Goal: Task Accomplishment & Management: Use online tool/utility

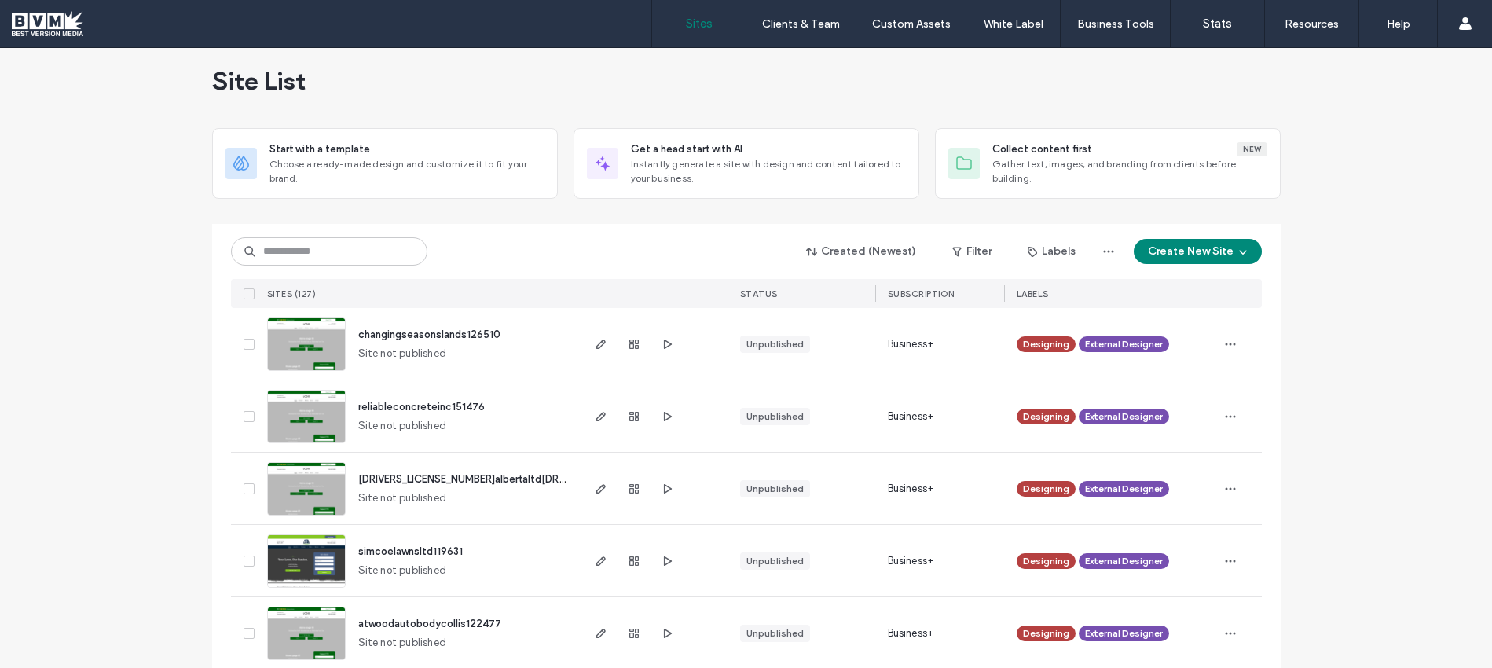
scroll to position [15, 0]
click at [1225, 23] on label "Stats" at bounding box center [1217, 23] width 29 height 14
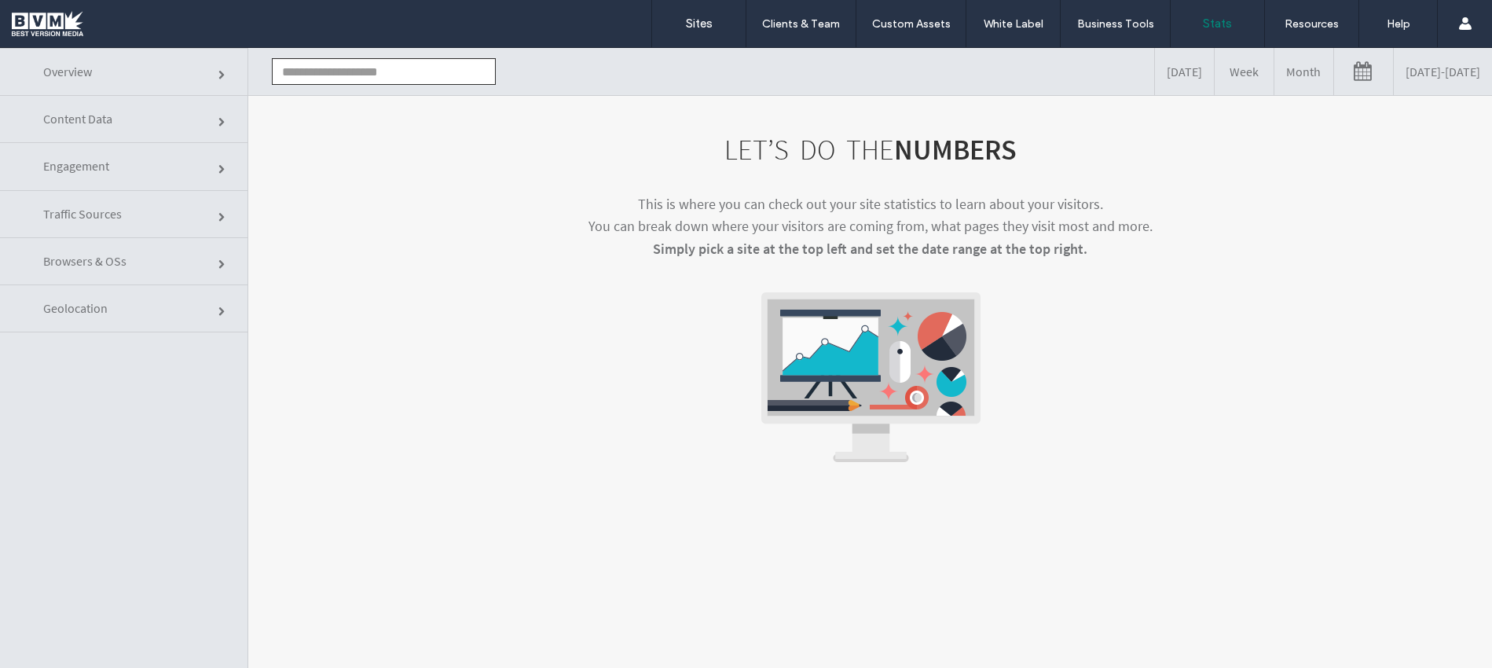
click input "text"
click at [353, 101] on li "www.gillstreet.net" at bounding box center [384, 100] width 222 height 27
type input "**********"
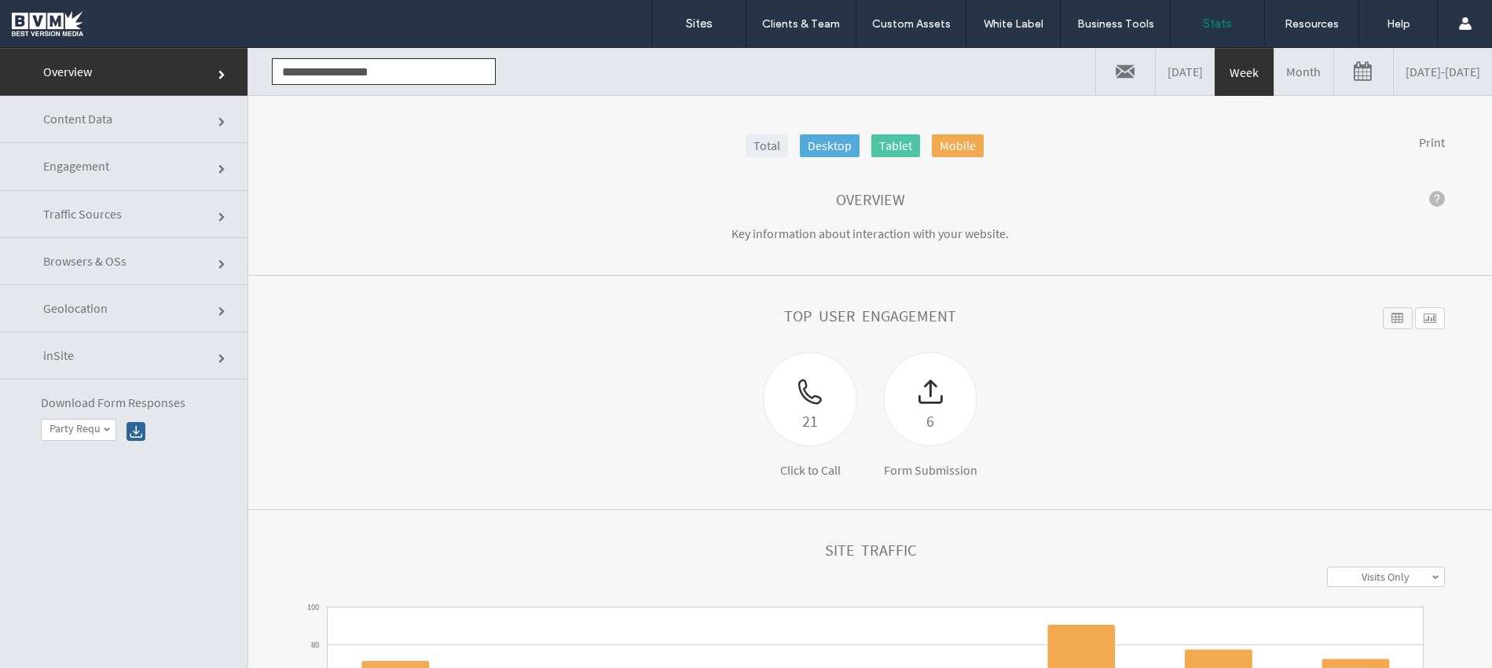
scroll to position [8, 0]
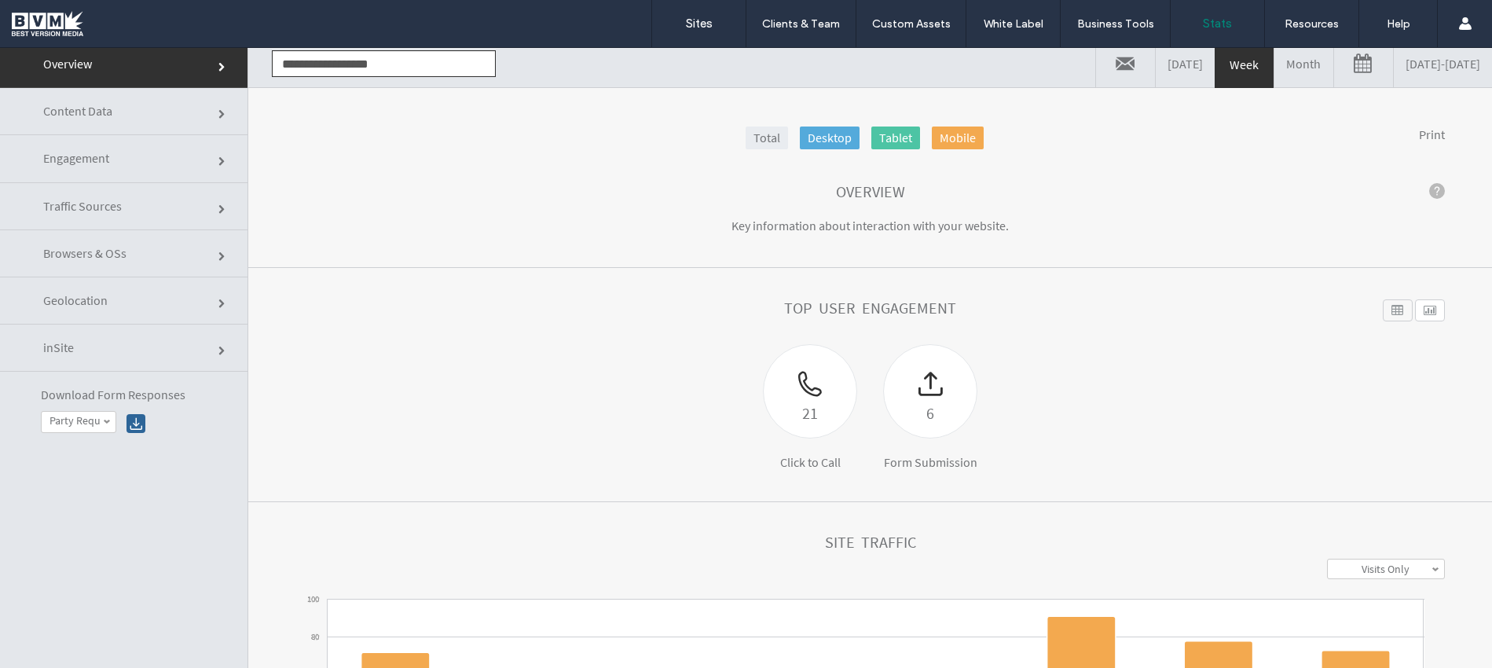
click link "Geolocation"
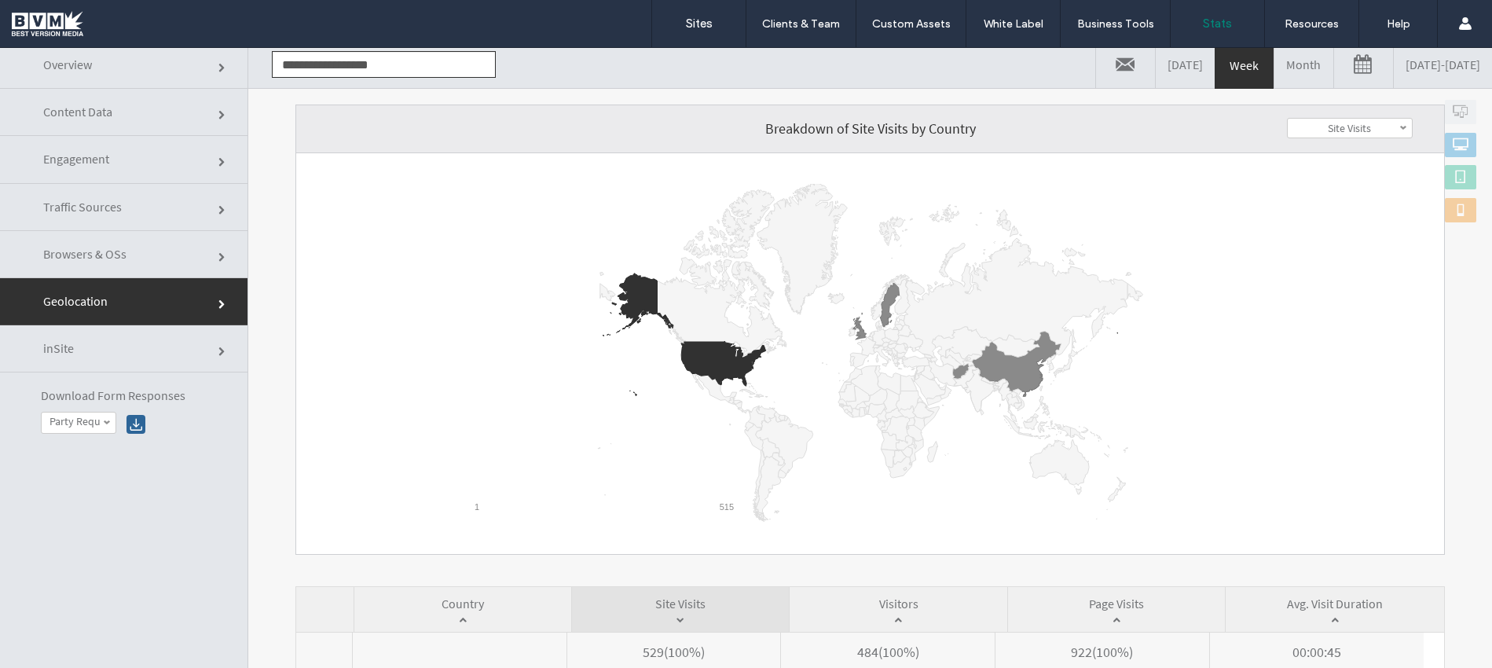
scroll to position [126, 0]
click link "inSite"
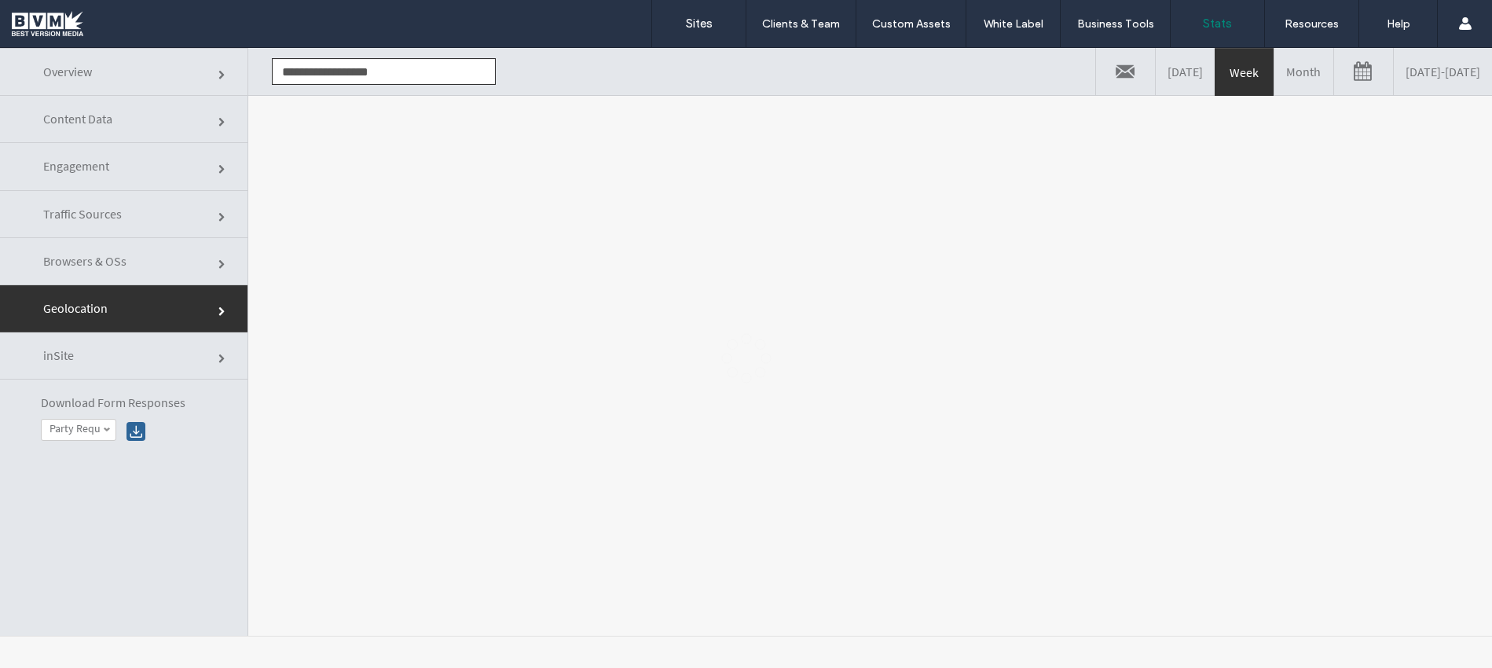
scroll to position [0, 0]
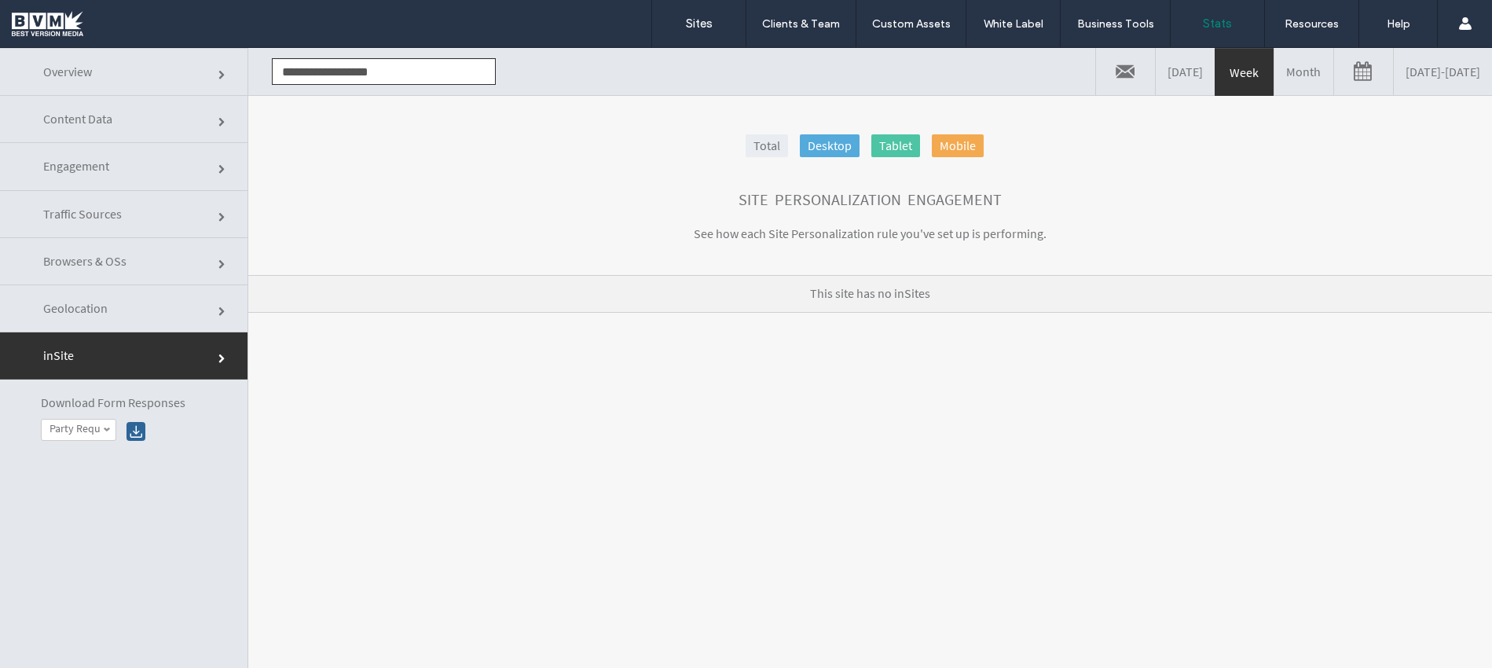
click link "Overview"
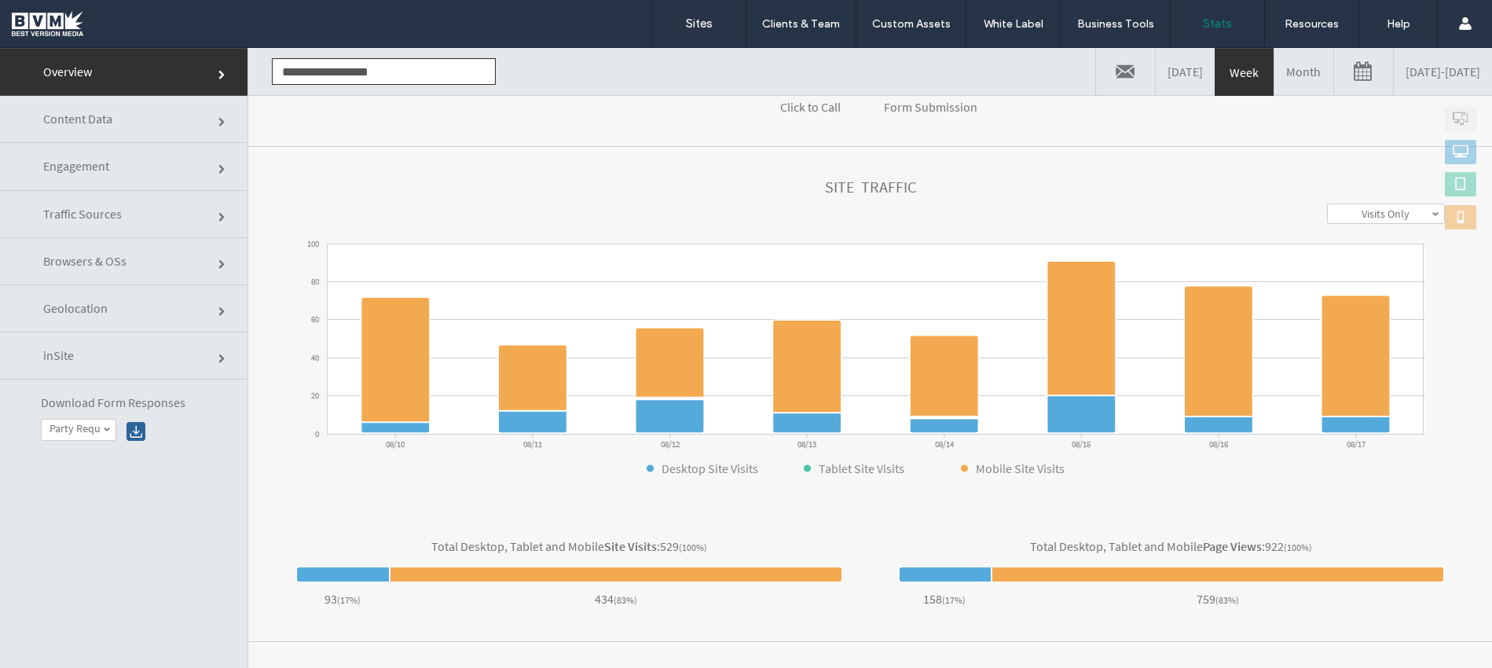
scroll to position [413, 0]
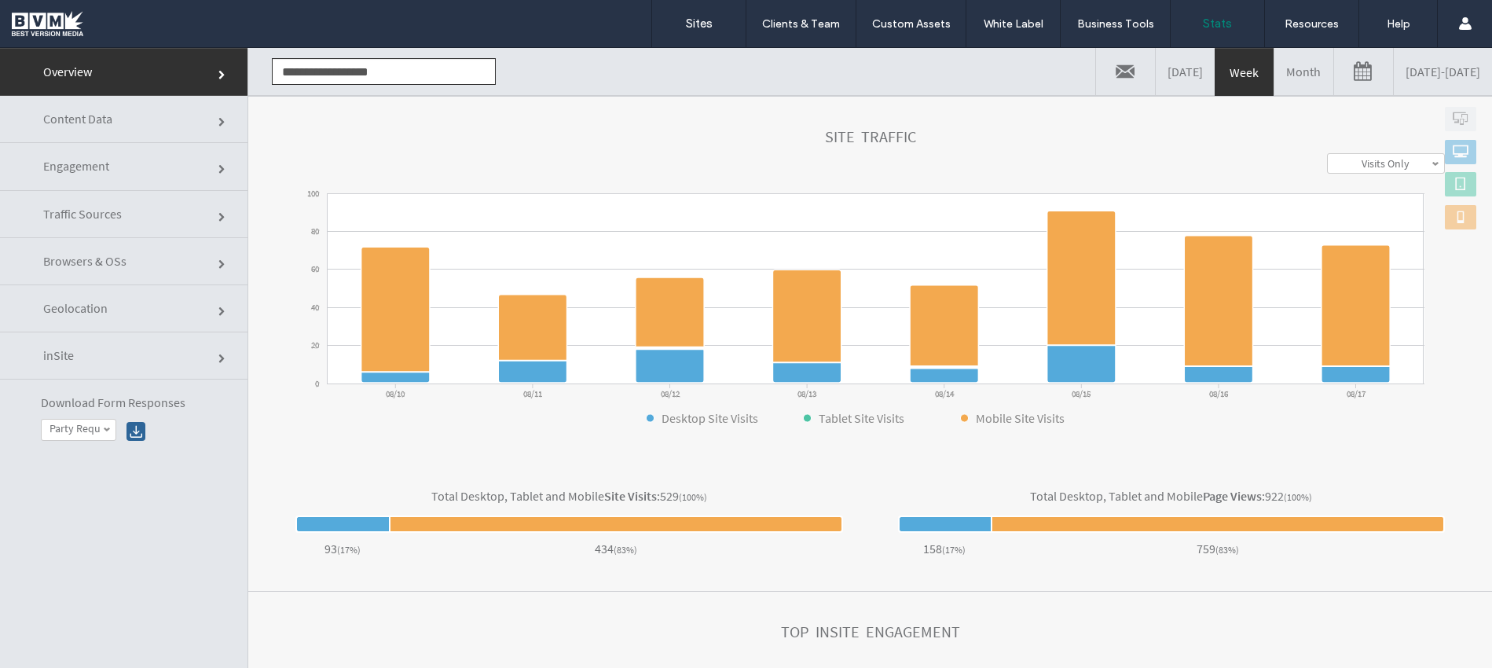
click link "Engagement"
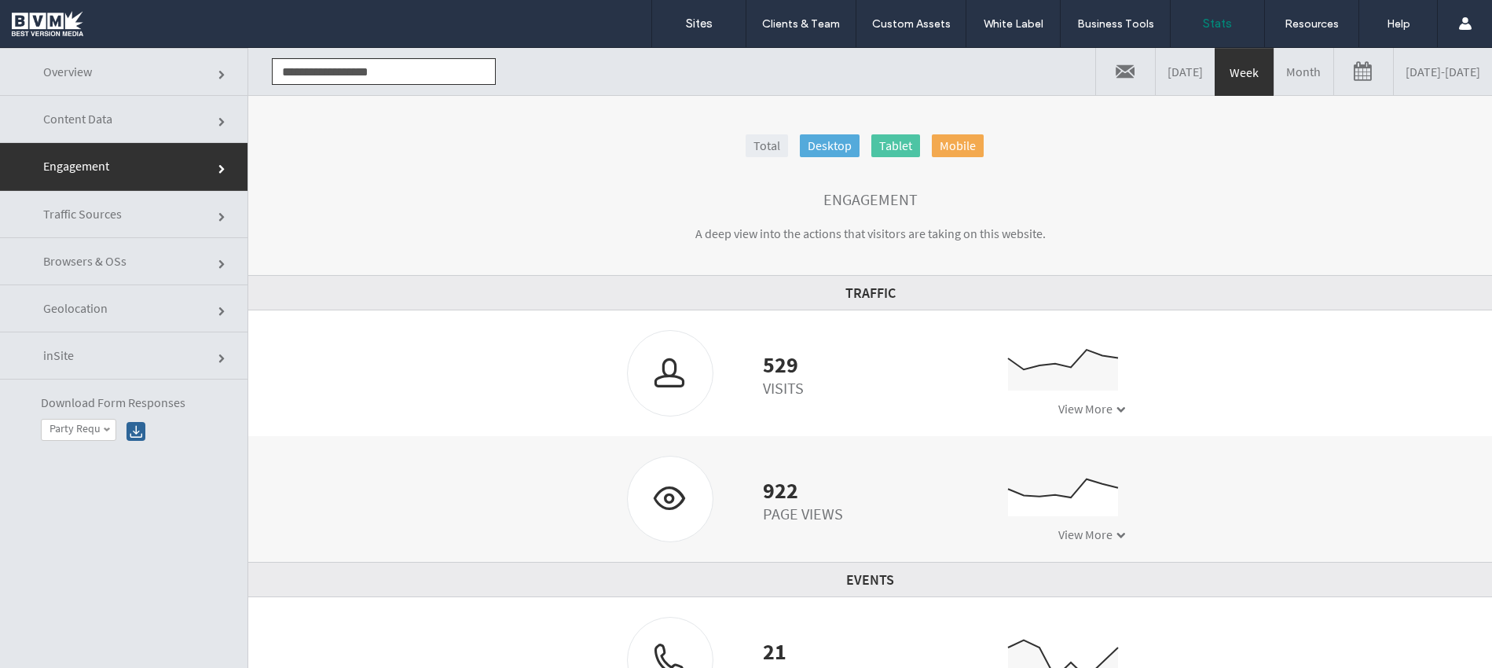
click link "Traffic Sources"
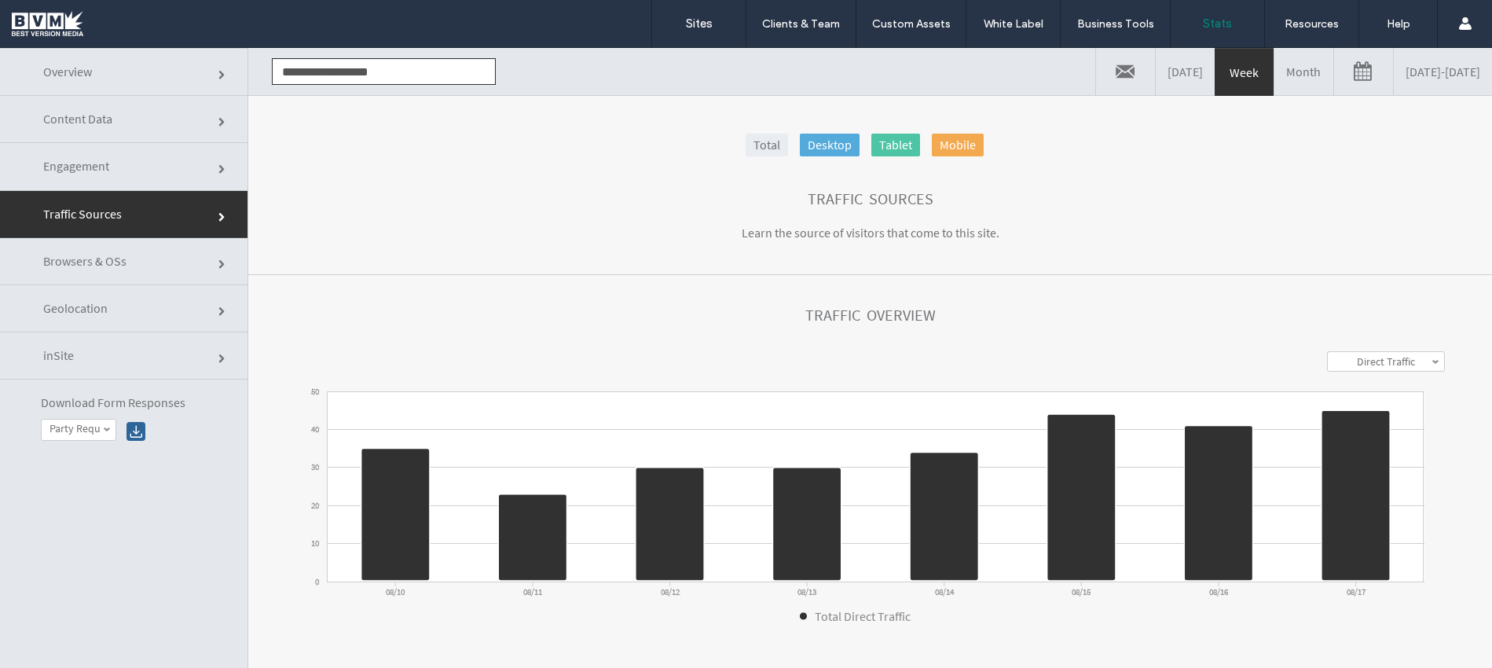
scroll to position [0, 0]
click link "inSite"
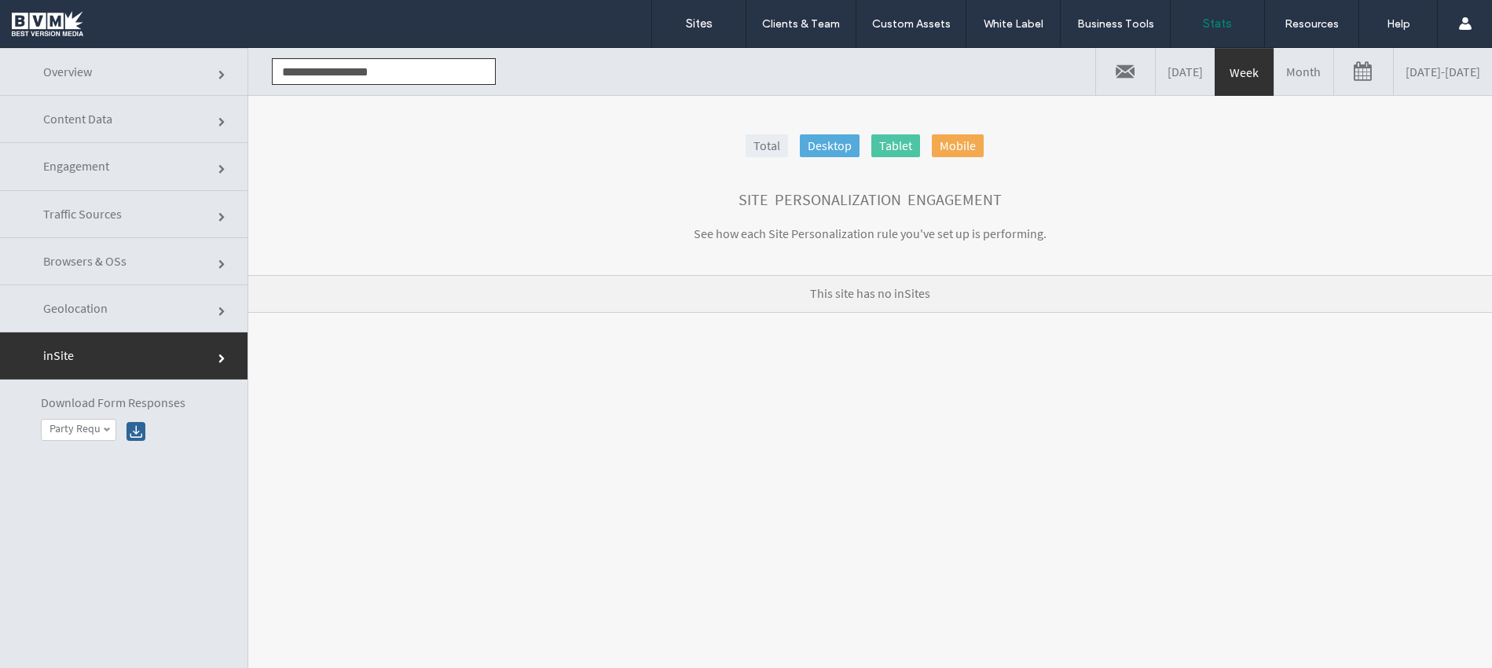
click link "Geolocation"
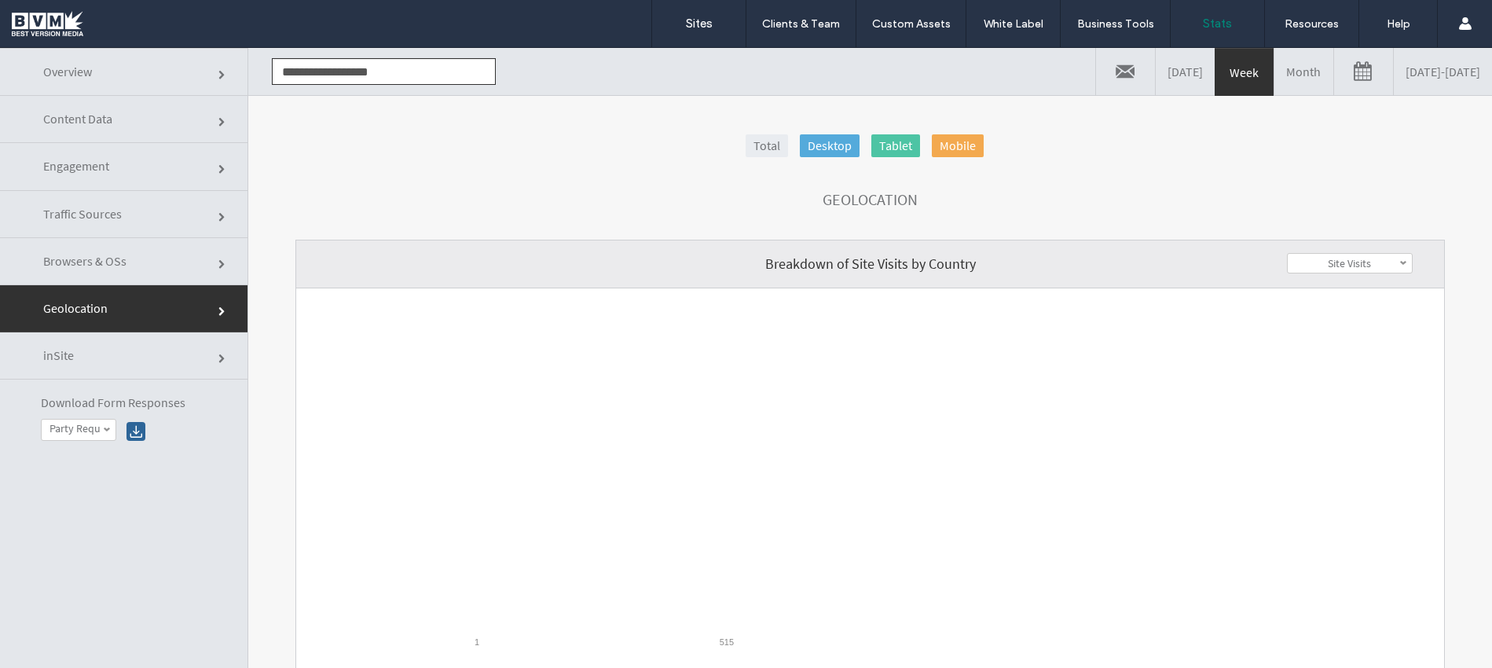
scroll to position [170, 0]
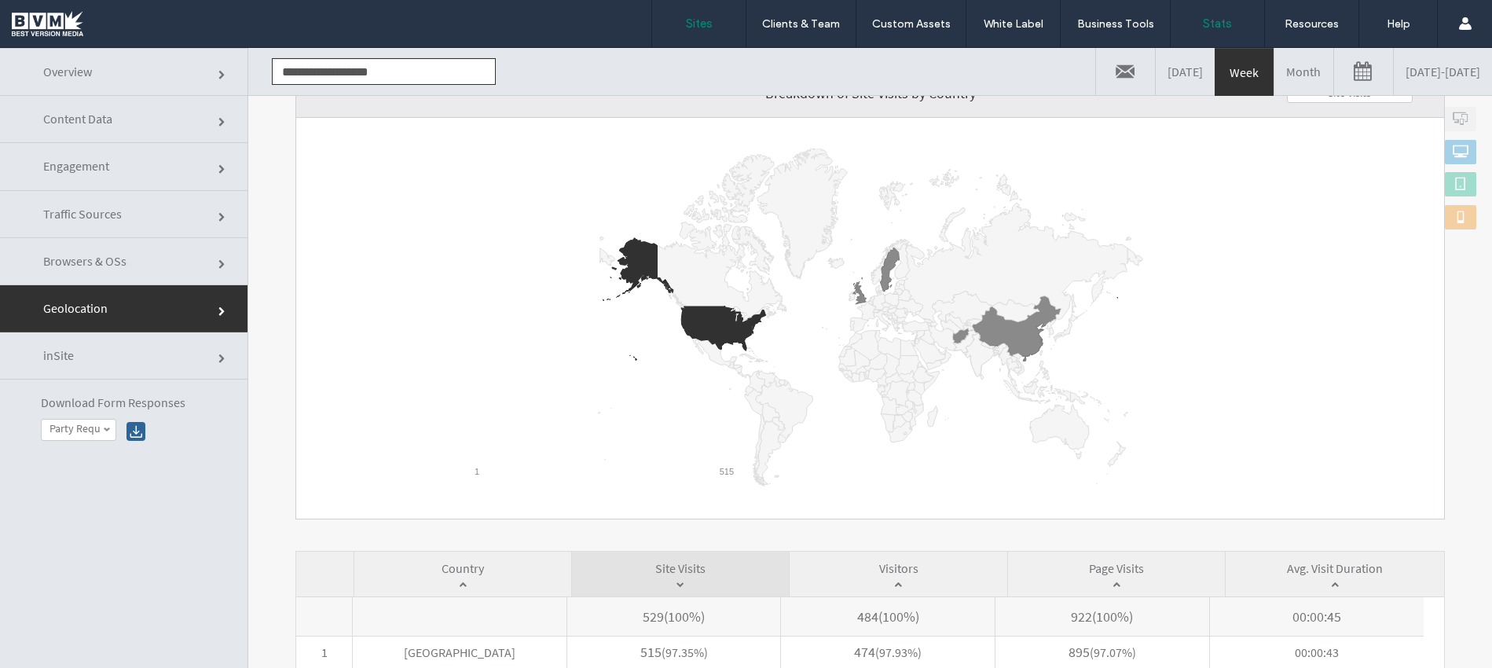
click at [712, 24] on label "Sites" at bounding box center [699, 23] width 27 height 14
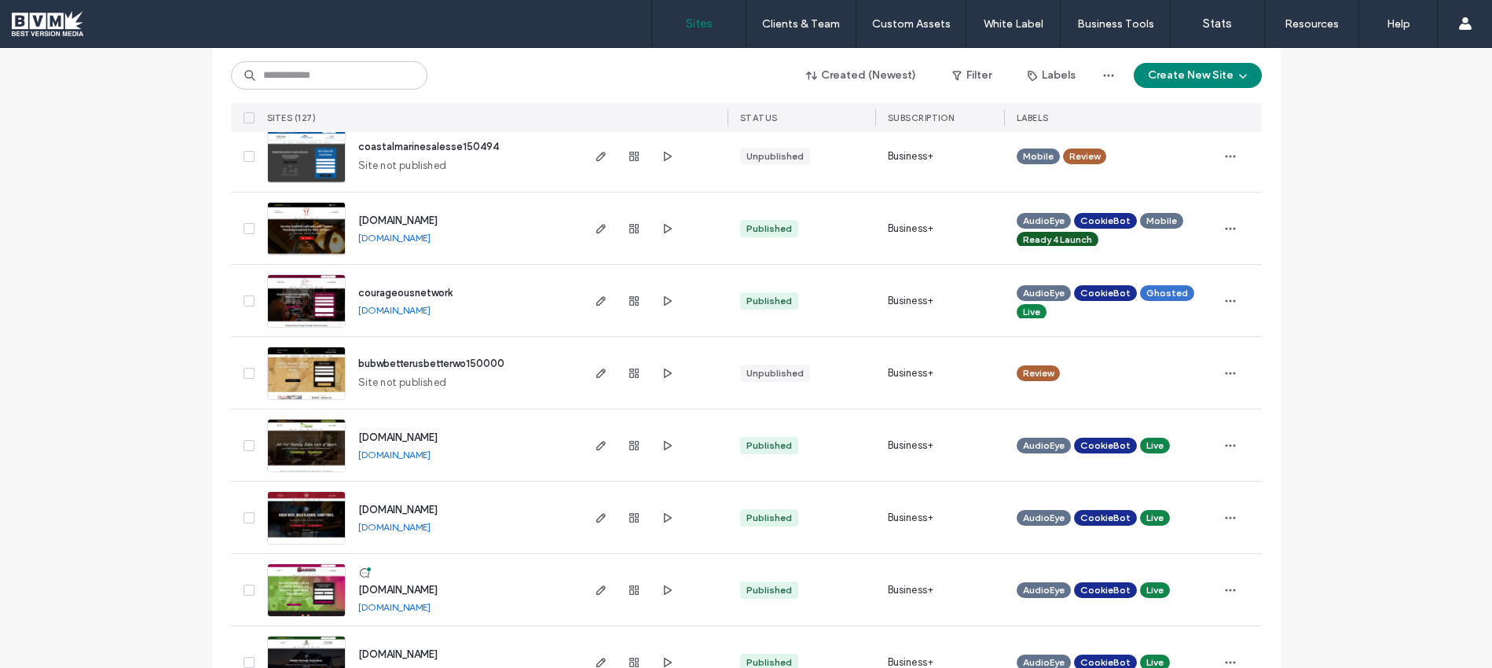
scroll to position [2583, 0]
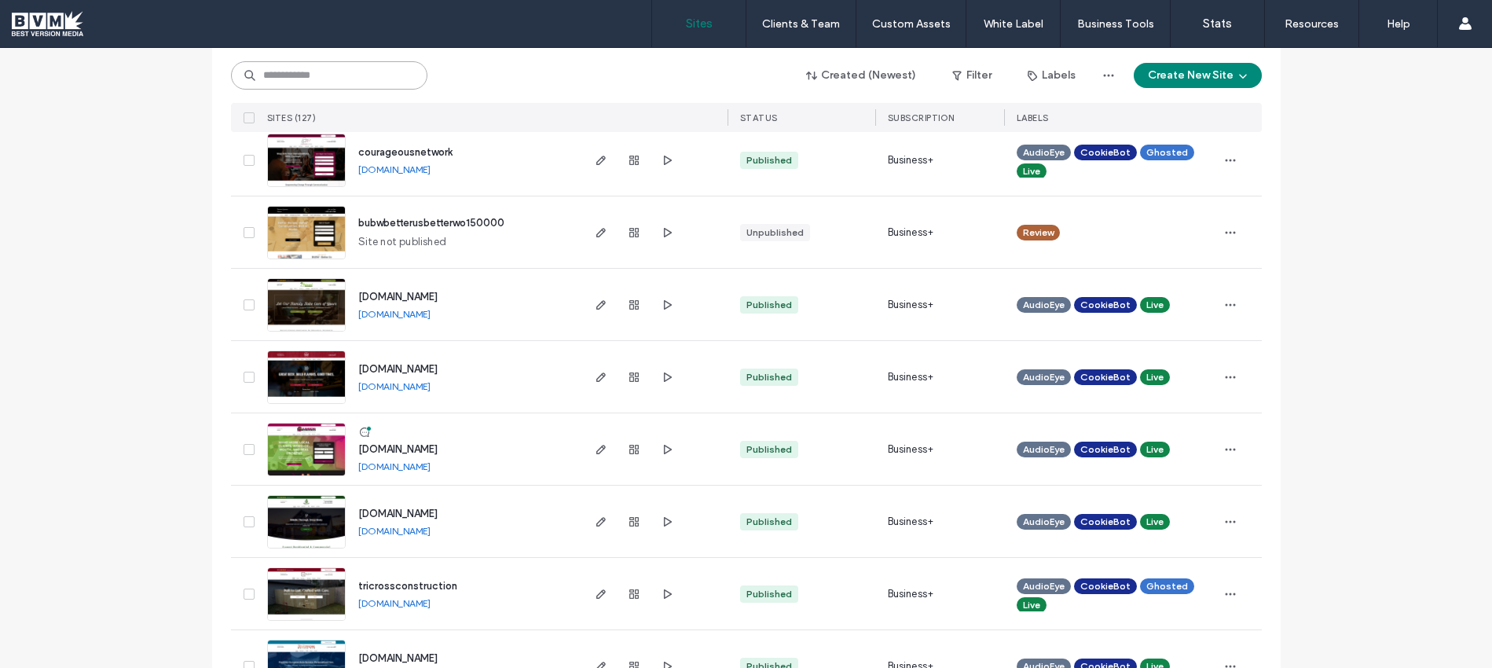
click at [350, 83] on input at bounding box center [329, 75] width 196 height 28
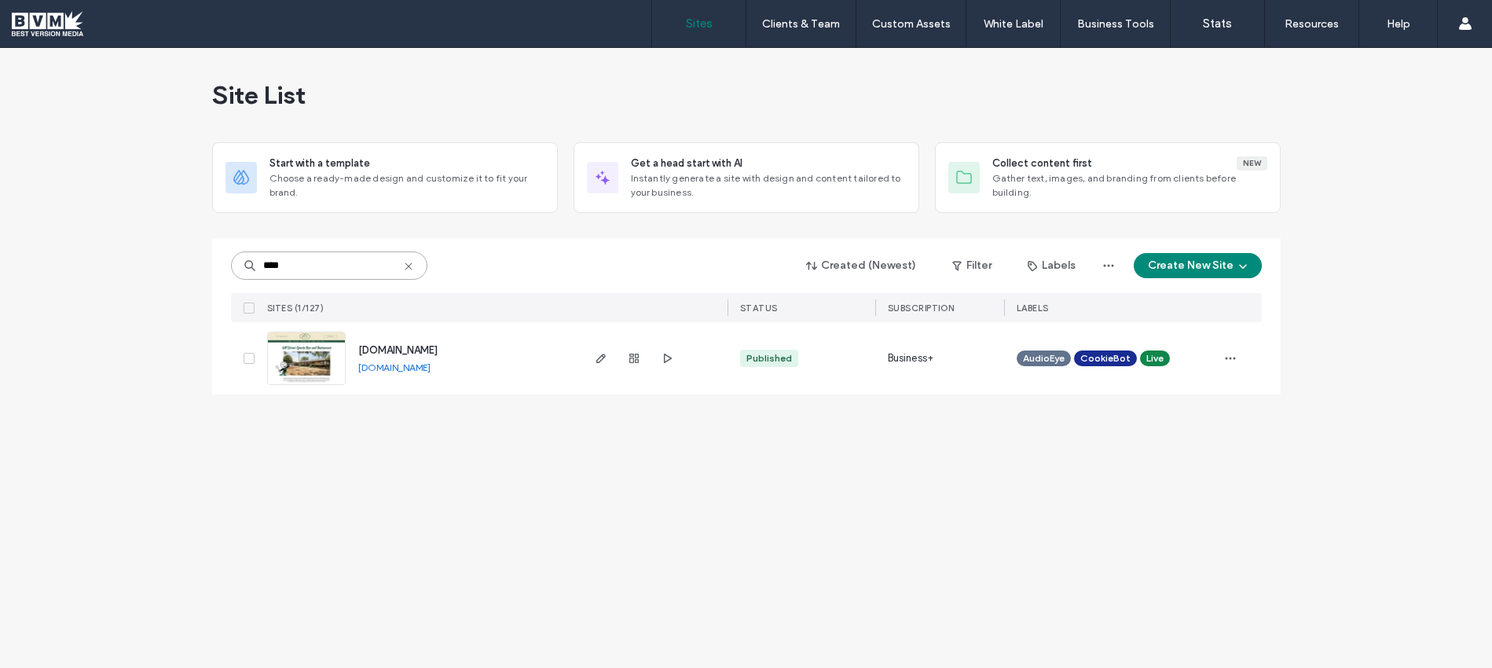
scroll to position [0, 0]
type input "****"
click at [401, 366] on link "www.gillstreet.net" at bounding box center [394, 367] width 72 height 12
click at [595, 362] on icon "button" at bounding box center [601, 358] width 13 height 13
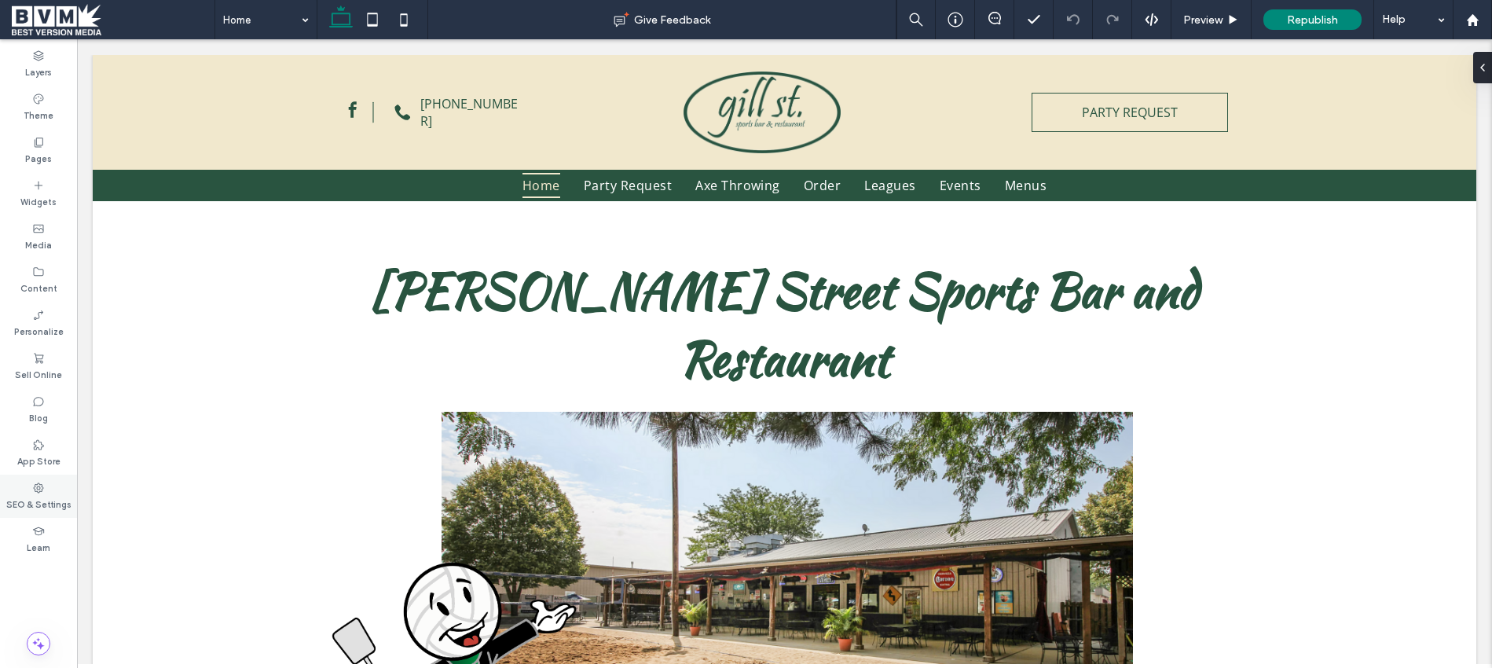
click at [46, 495] on label "SEO & Settings" at bounding box center [38, 502] width 65 height 17
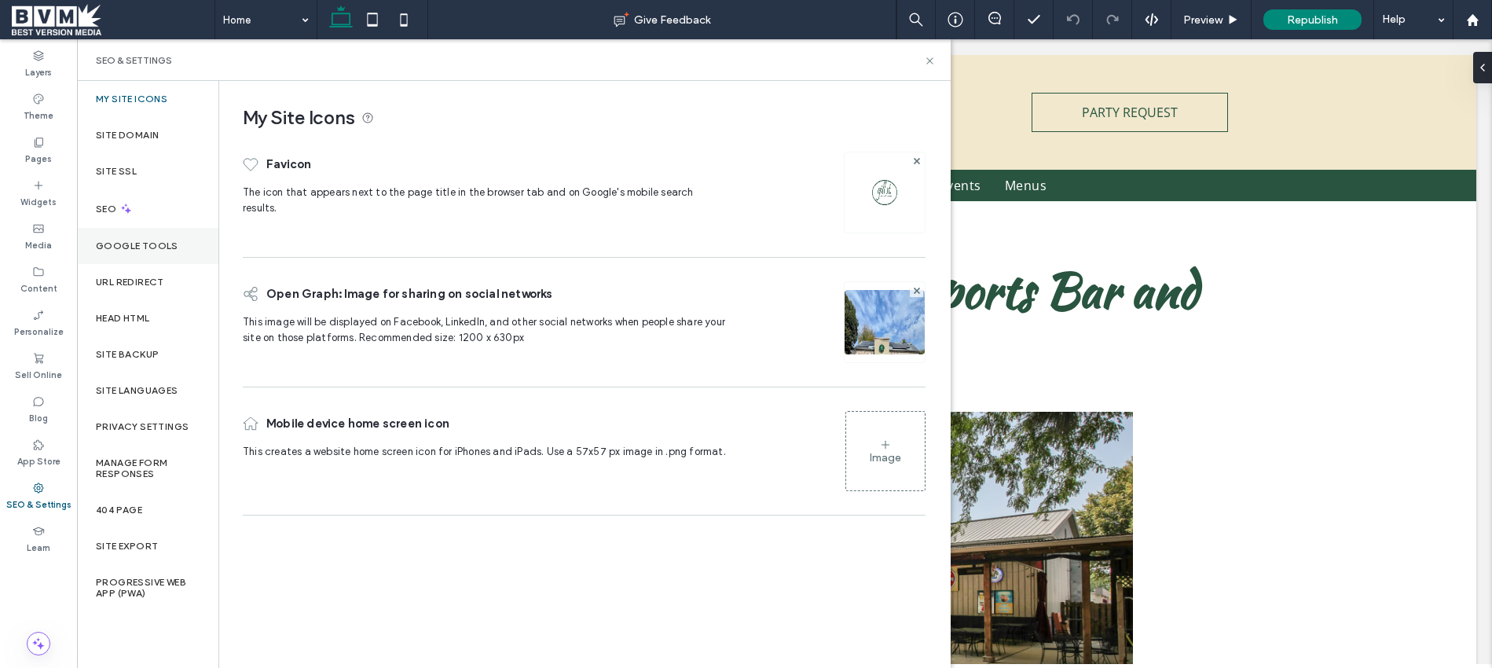
click at [145, 252] on div "Google Tools" at bounding box center [147, 246] width 141 height 36
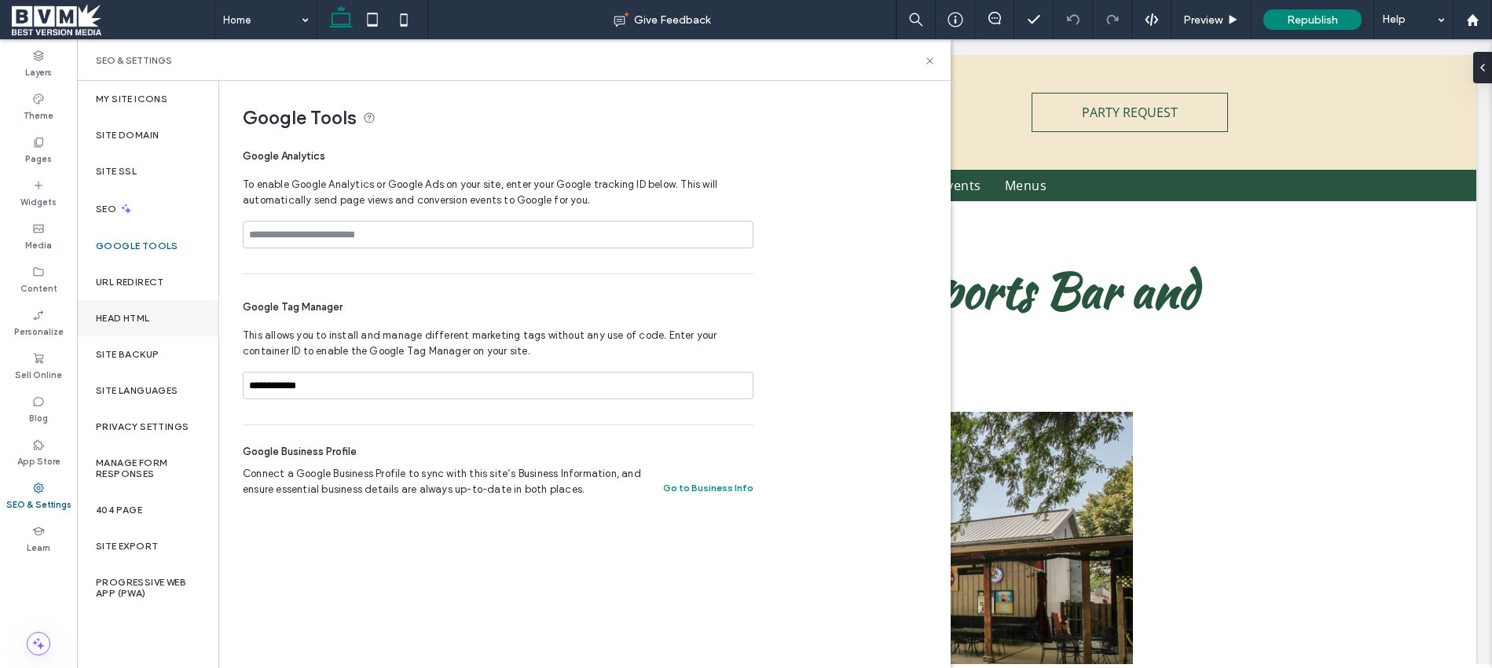
click at [148, 318] on label "Head HTML" at bounding box center [123, 318] width 54 height 11
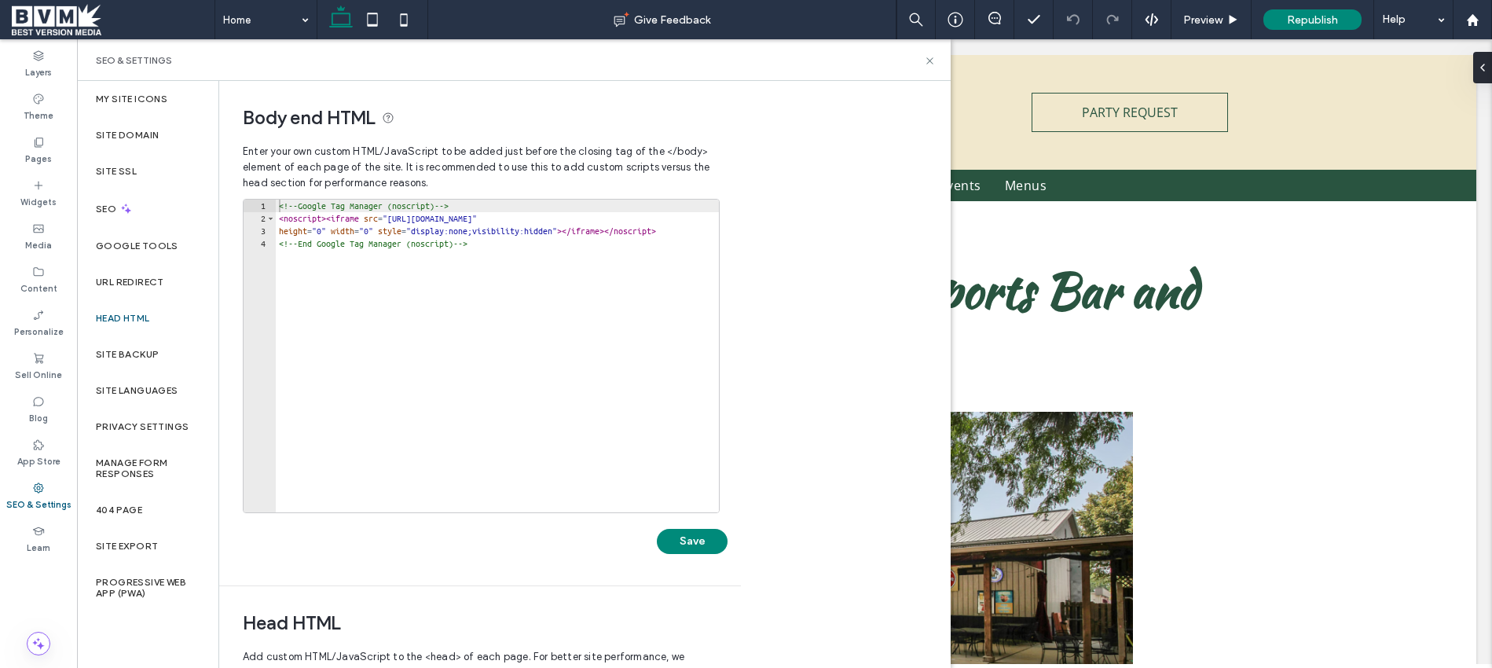
click at [49, 17] on span at bounding box center [113, 19] width 203 height 31
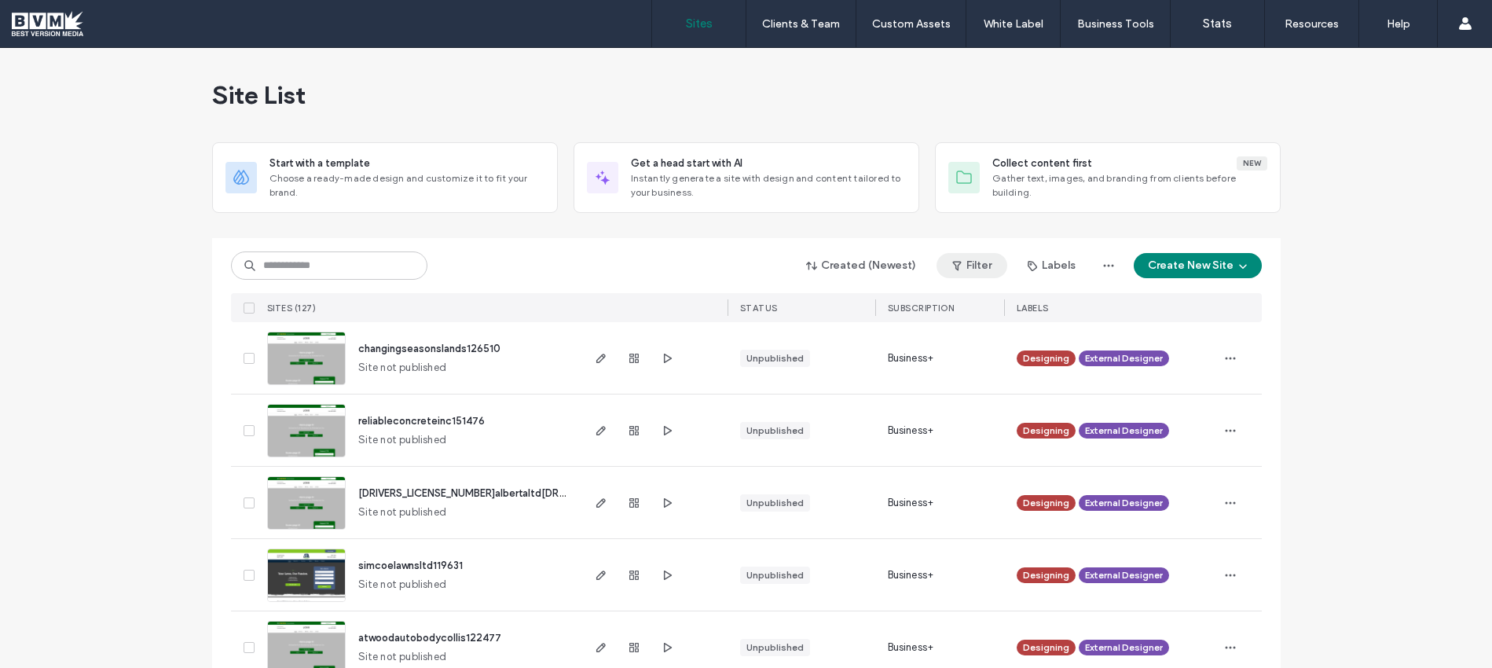
click at [963, 256] on button "Filter" at bounding box center [971, 265] width 71 height 25
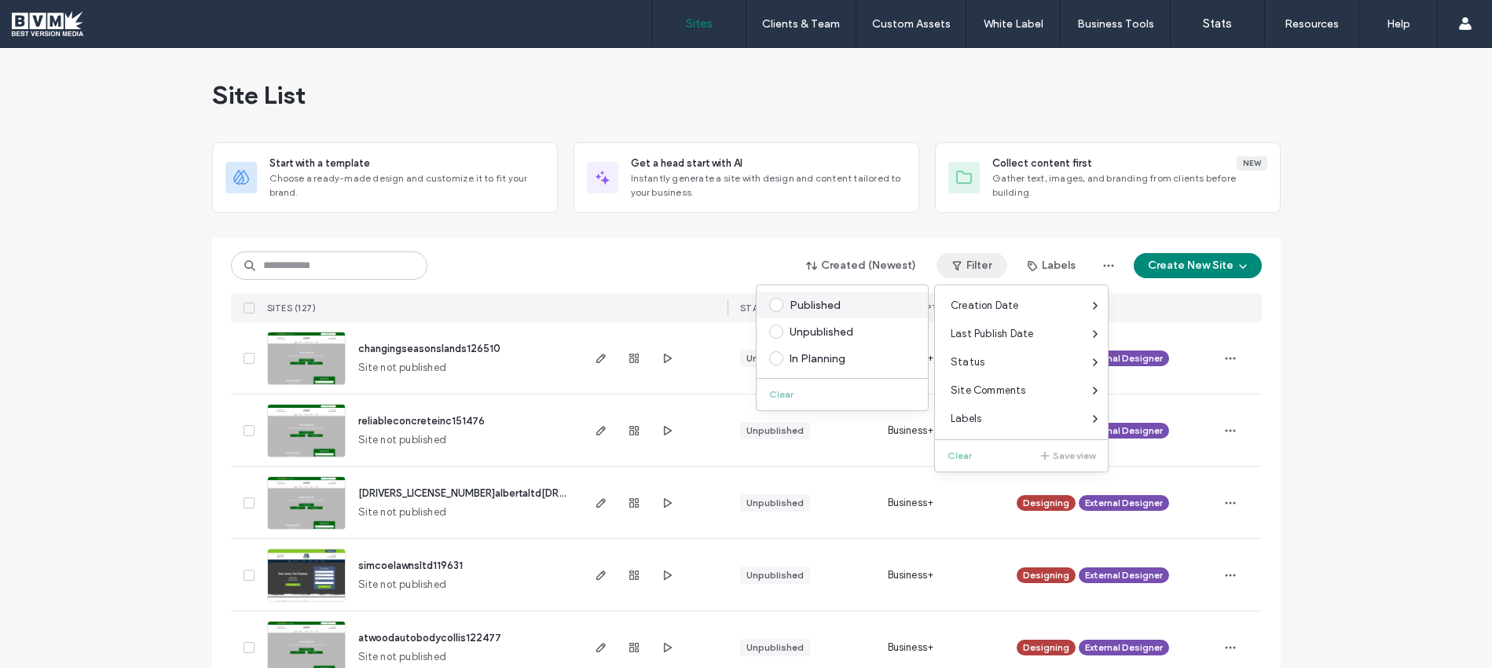
click at [788, 298] on label "Published" at bounding box center [839, 305] width 140 height 14
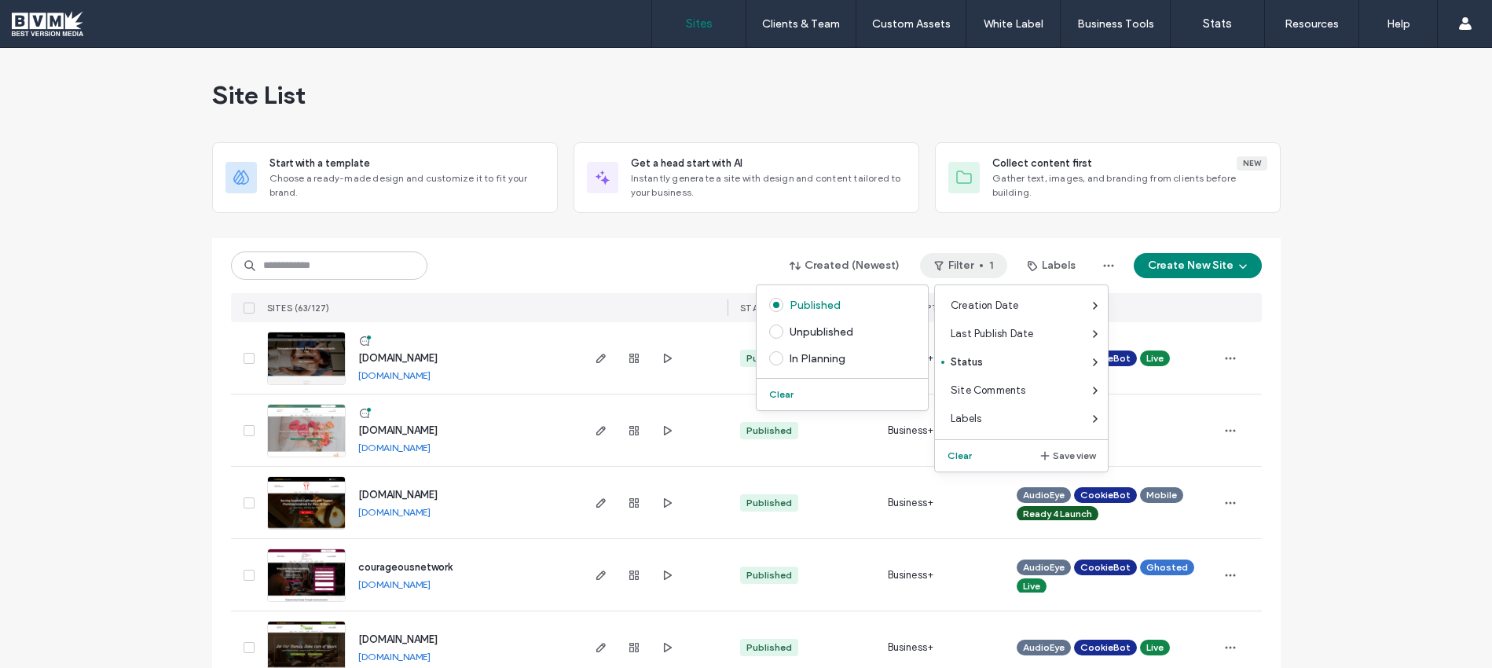
click at [659, 93] on div "Site List" at bounding box center [746, 95] width 1068 height 94
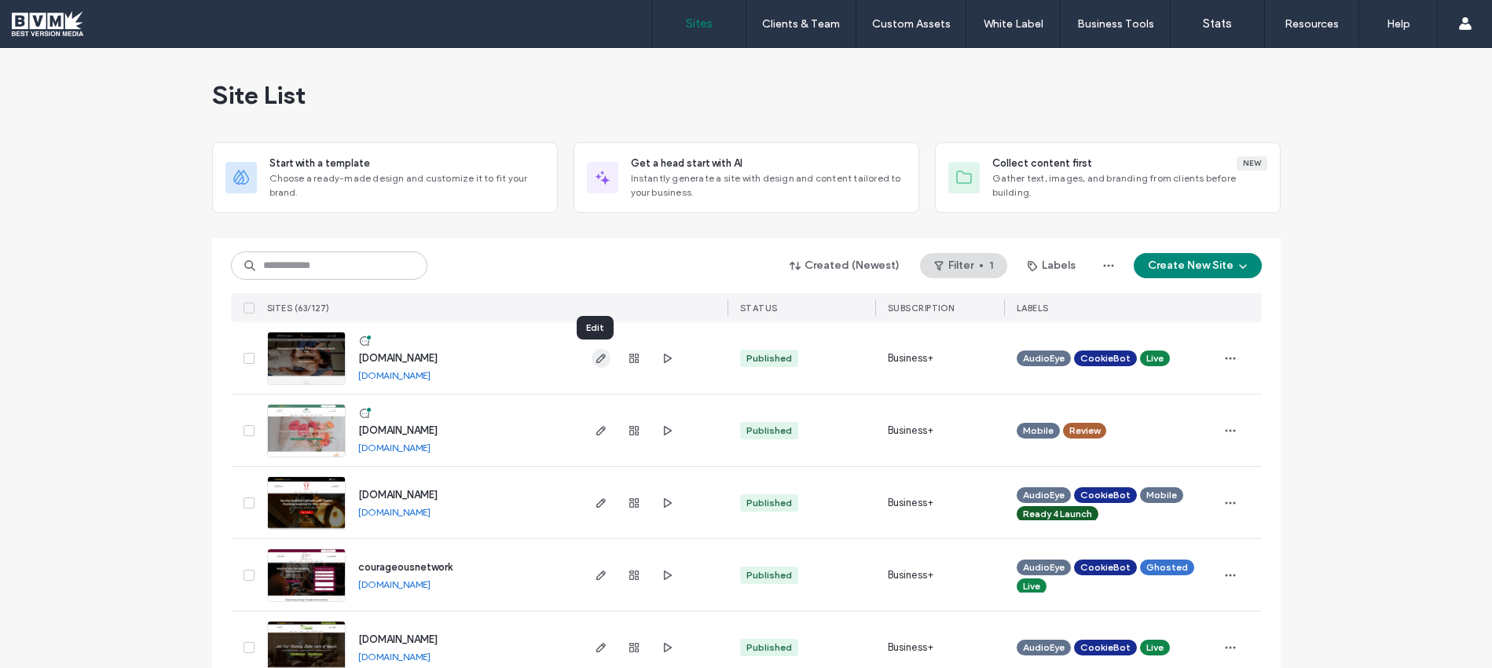
click at [596, 360] on icon "button" at bounding box center [601, 358] width 13 height 13
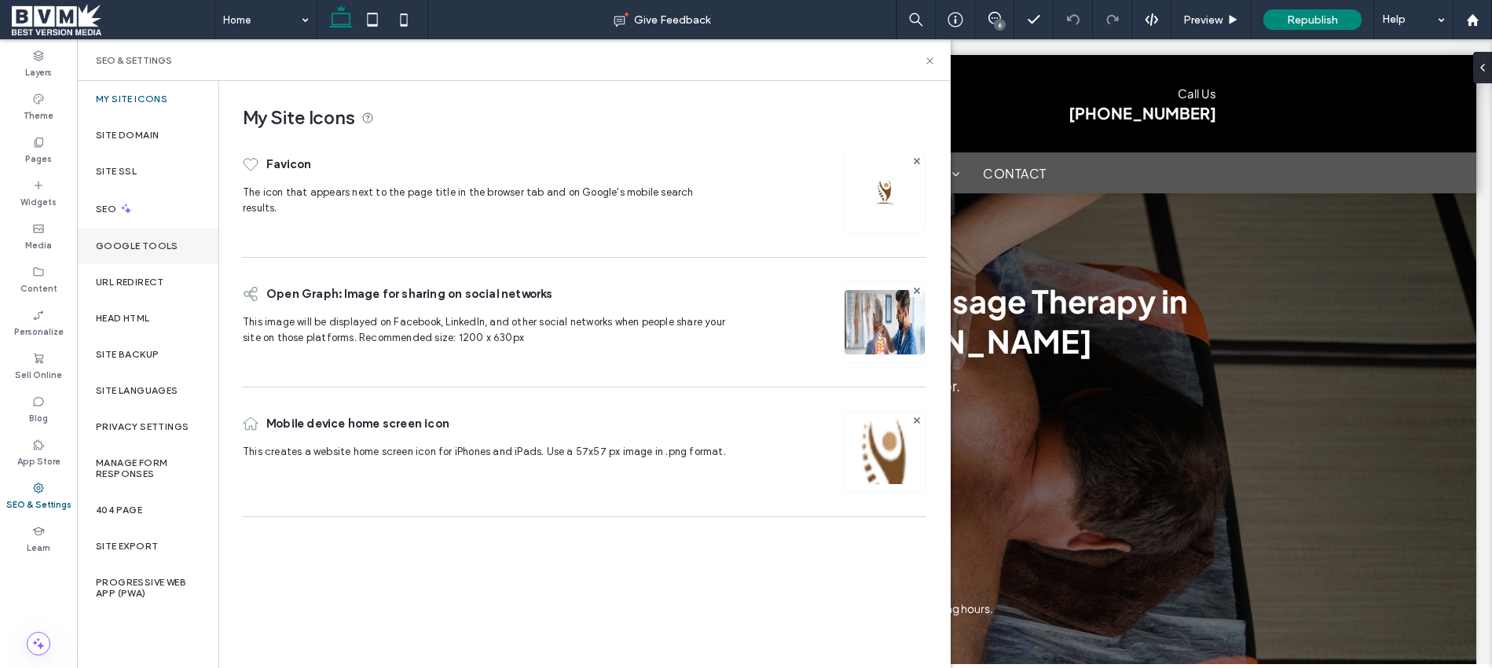
click at [139, 238] on div "Google Tools" at bounding box center [147, 246] width 141 height 36
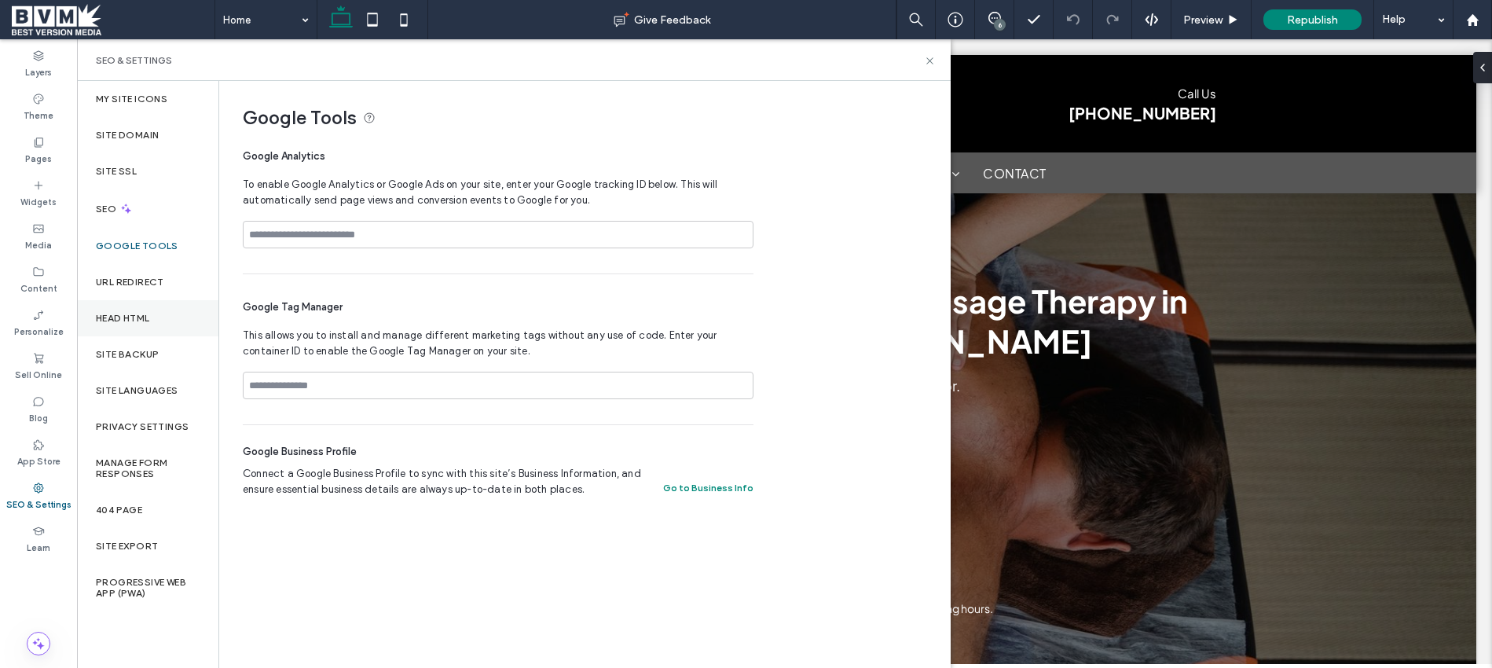
click at [116, 314] on label "Head HTML" at bounding box center [123, 318] width 54 height 11
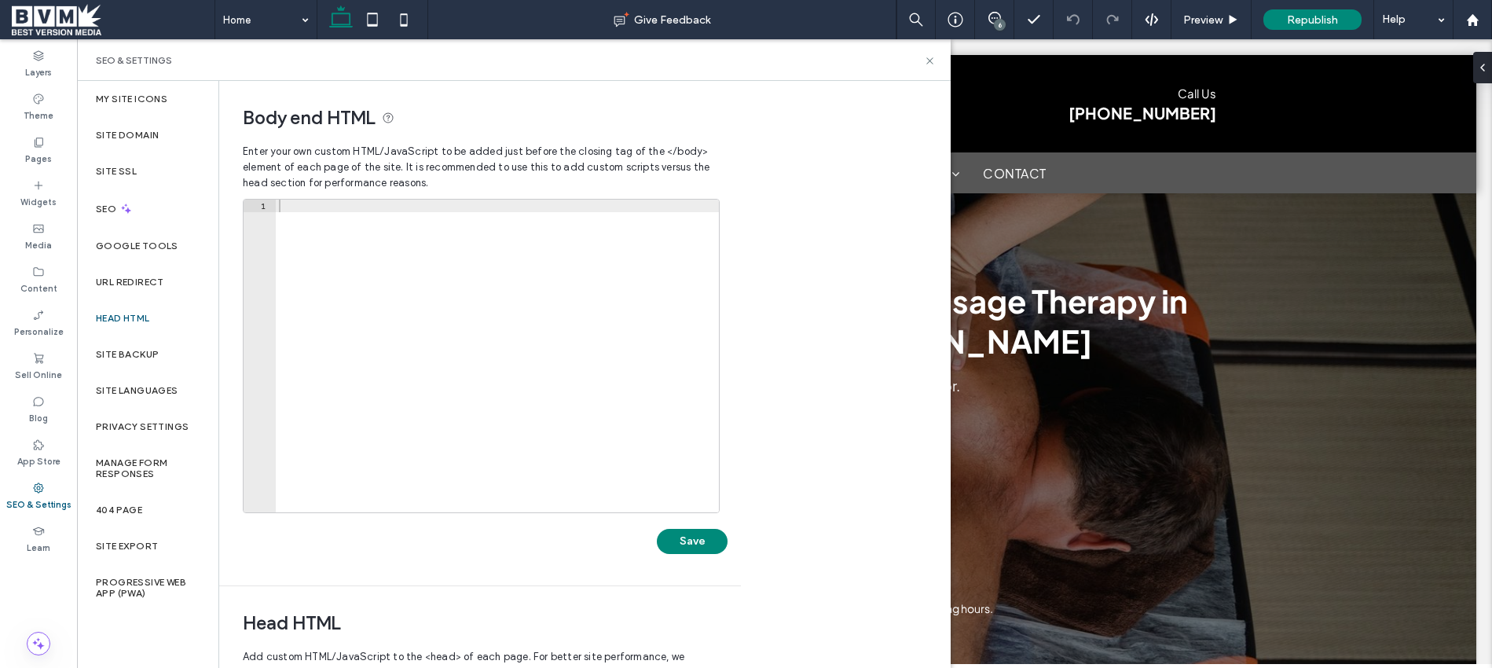
click at [71, 16] on span at bounding box center [113, 19] width 203 height 31
